Goal: Task Accomplishment & Management: Manage account settings

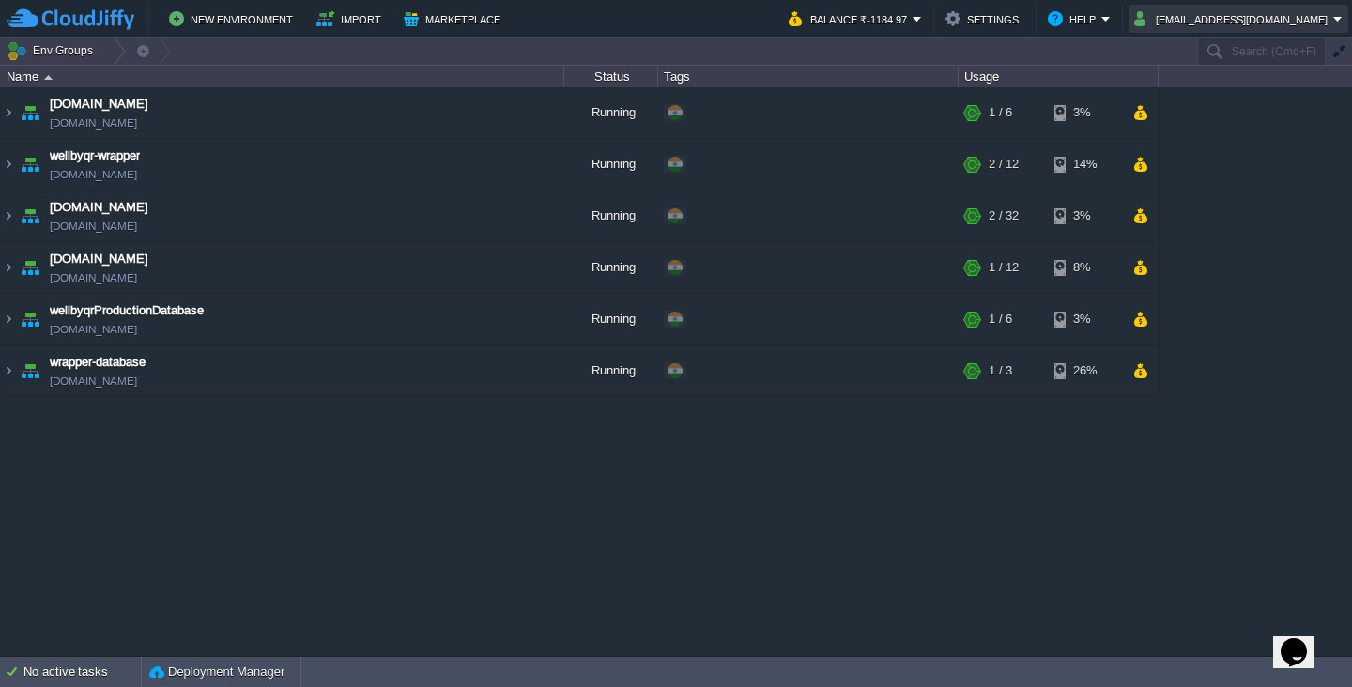
click at [1255, 26] on button "[EMAIL_ADDRESS][DOMAIN_NAME]" at bounding box center [1233, 19] width 199 height 23
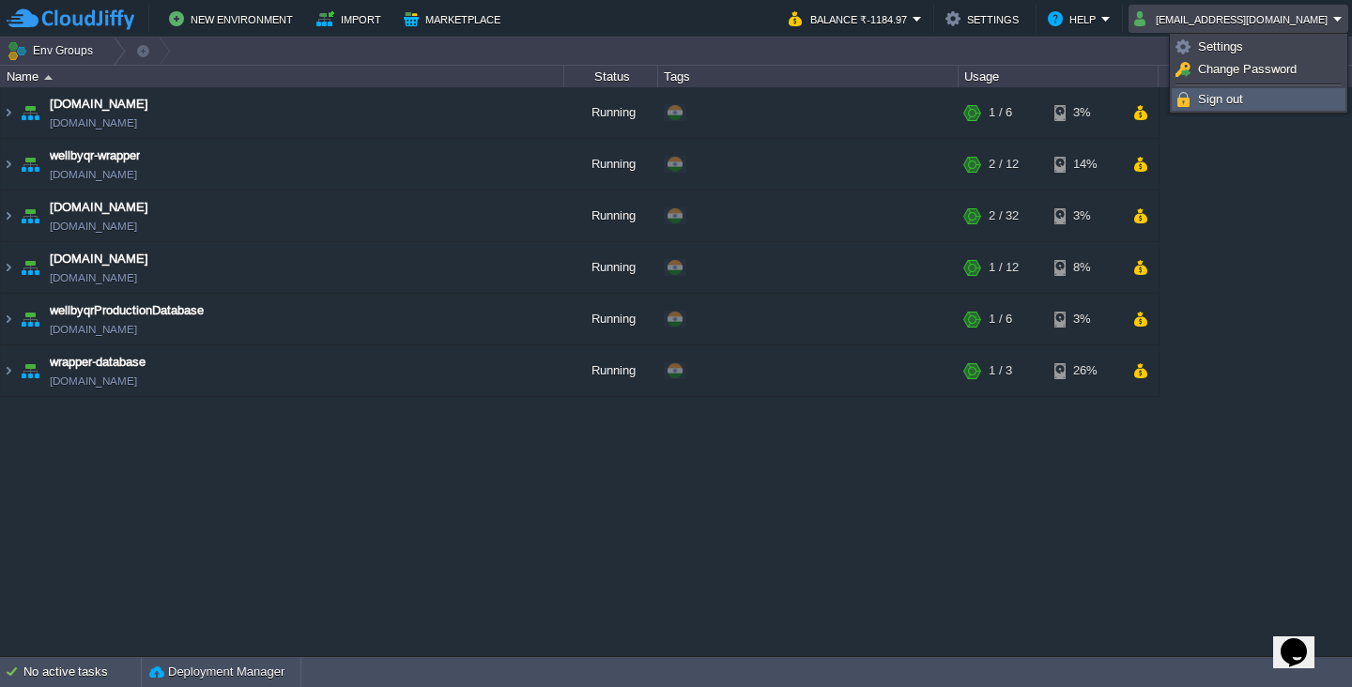
click at [1235, 100] on span "Sign out" at bounding box center [1220, 99] width 45 height 14
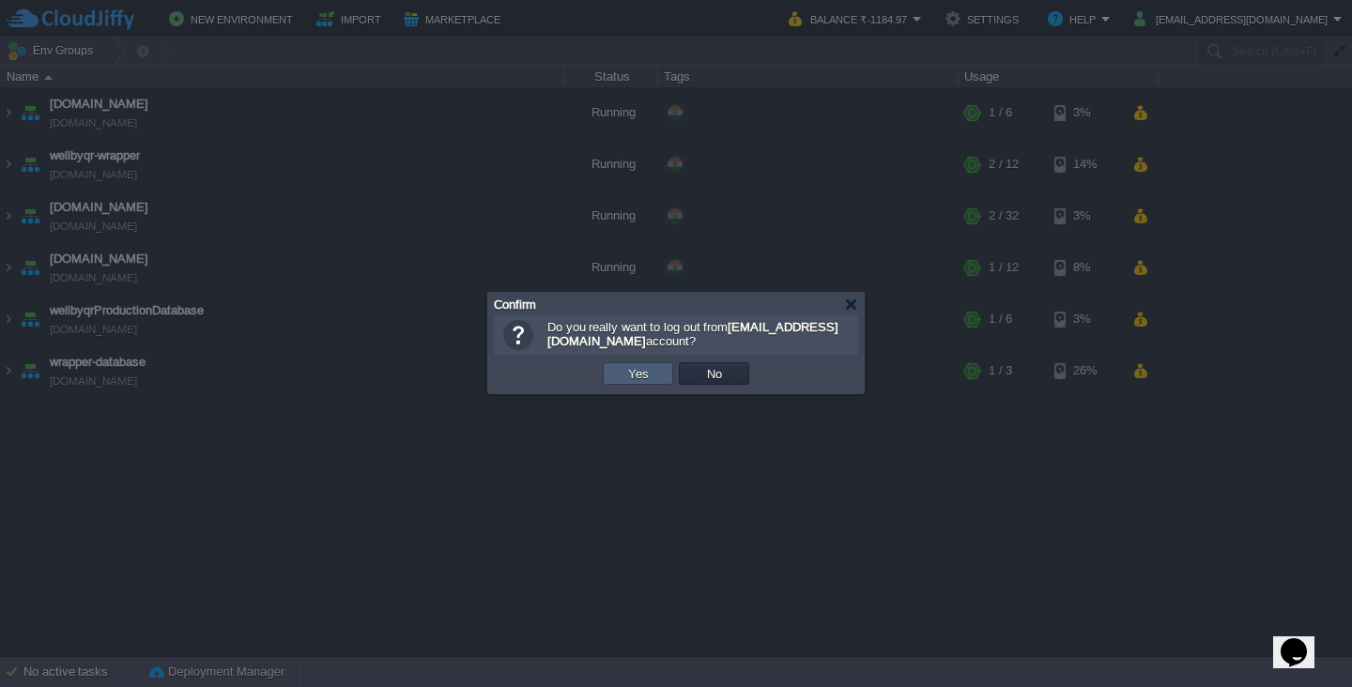
click at [638, 378] on button "Yes" at bounding box center [639, 373] width 32 height 17
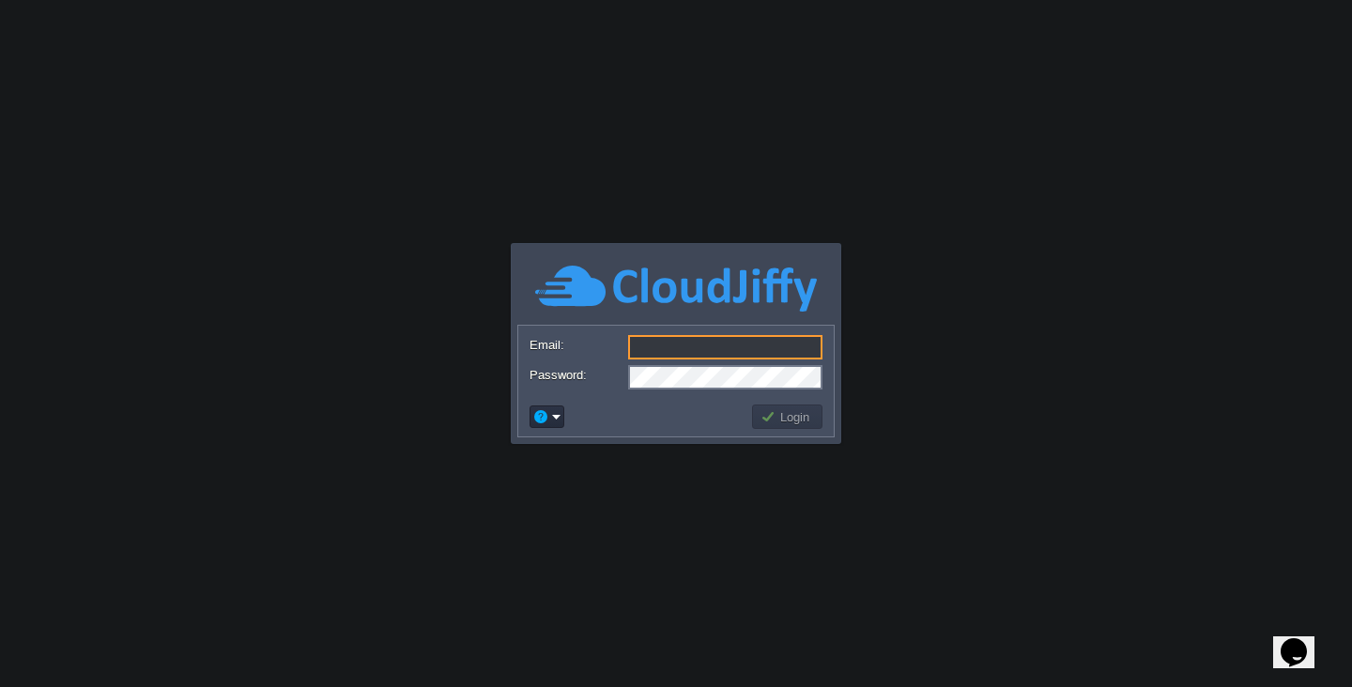
click at [665, 349] on input "Email:" at bounding box center [725, 347] width 194 height 24
type input "[EMAIL_ADDRESS][DOMAIN_NAME]"
click at [669, 421] on td at bounding box center [638, 417] width 223 height 30
click at [789, 421] on button "Login" at bounding box center [788, 416] width 54 height 17
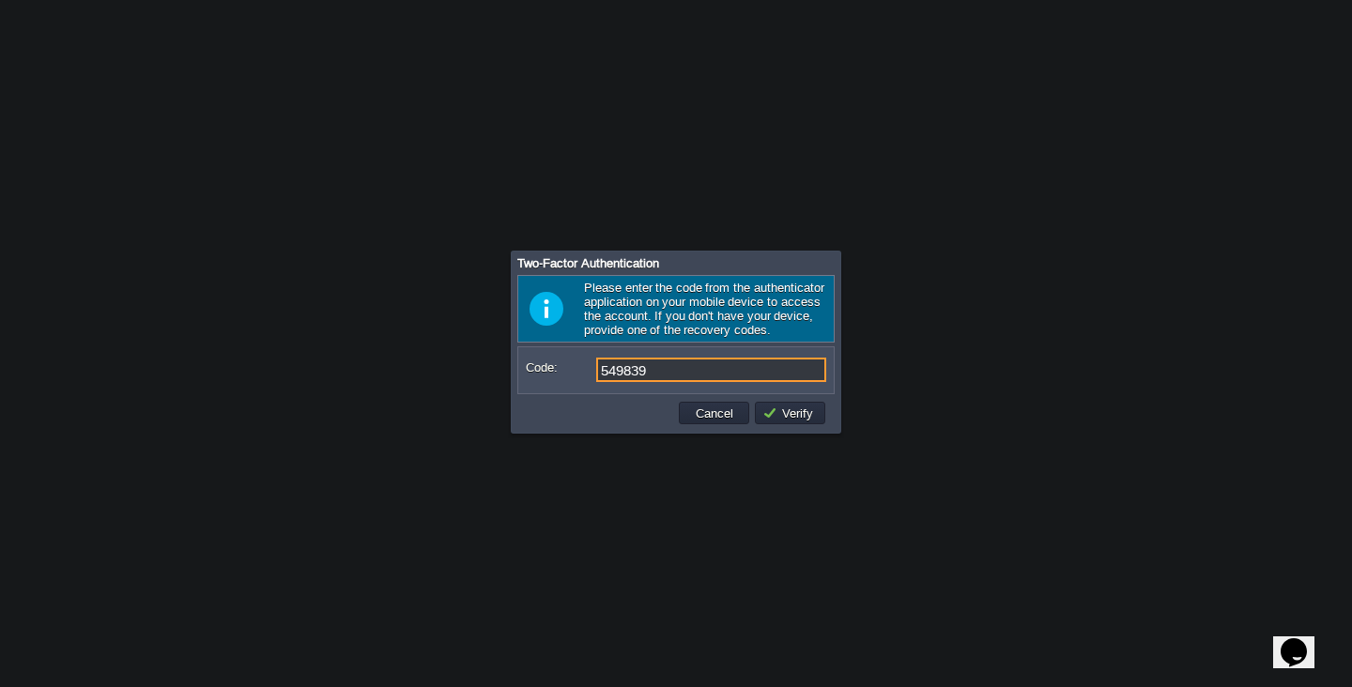
type input "549839"
click at [814, 426] on td "Verify" at bounding box center [790, 413] width 76 height 28
click at [809, 423] on td "Verify" at bounding box center [790, 413] width 70 height 23
click at [731, 417] on button "Cancel" at bounding box center [714, 413] width 49 height 17
